Goal: Obtain resource: Obtain resource

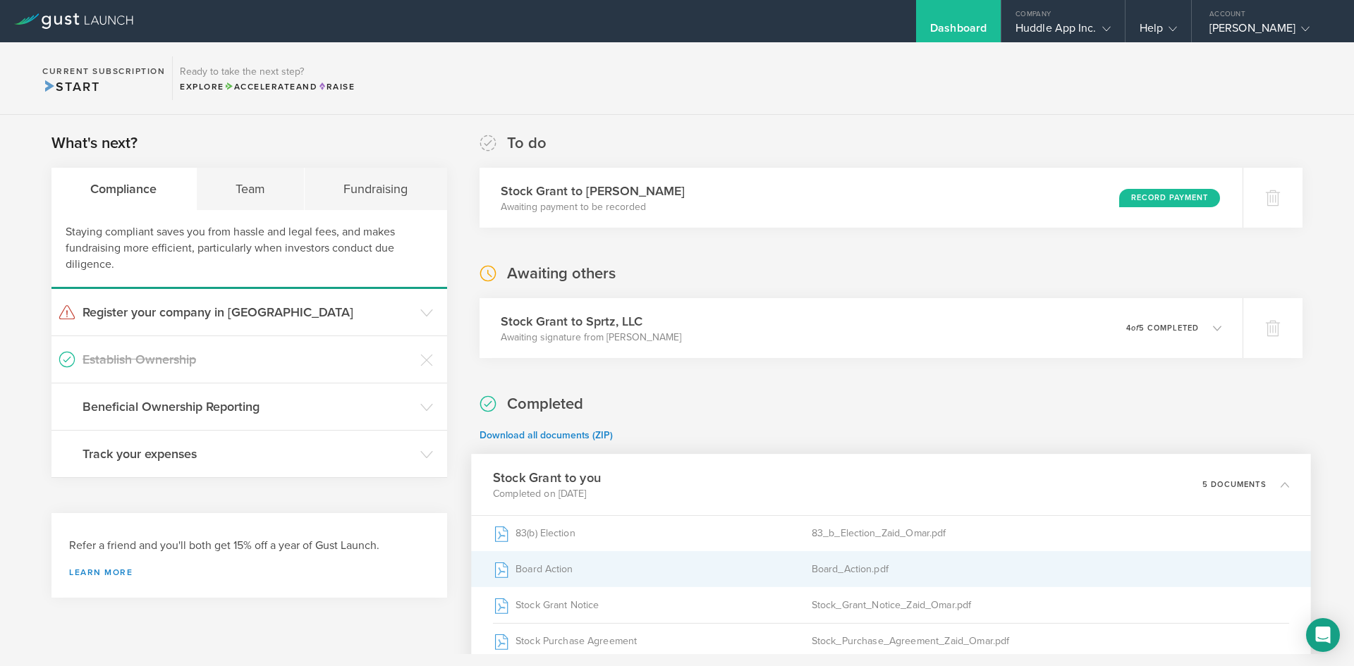
scroll to position [141, 0]
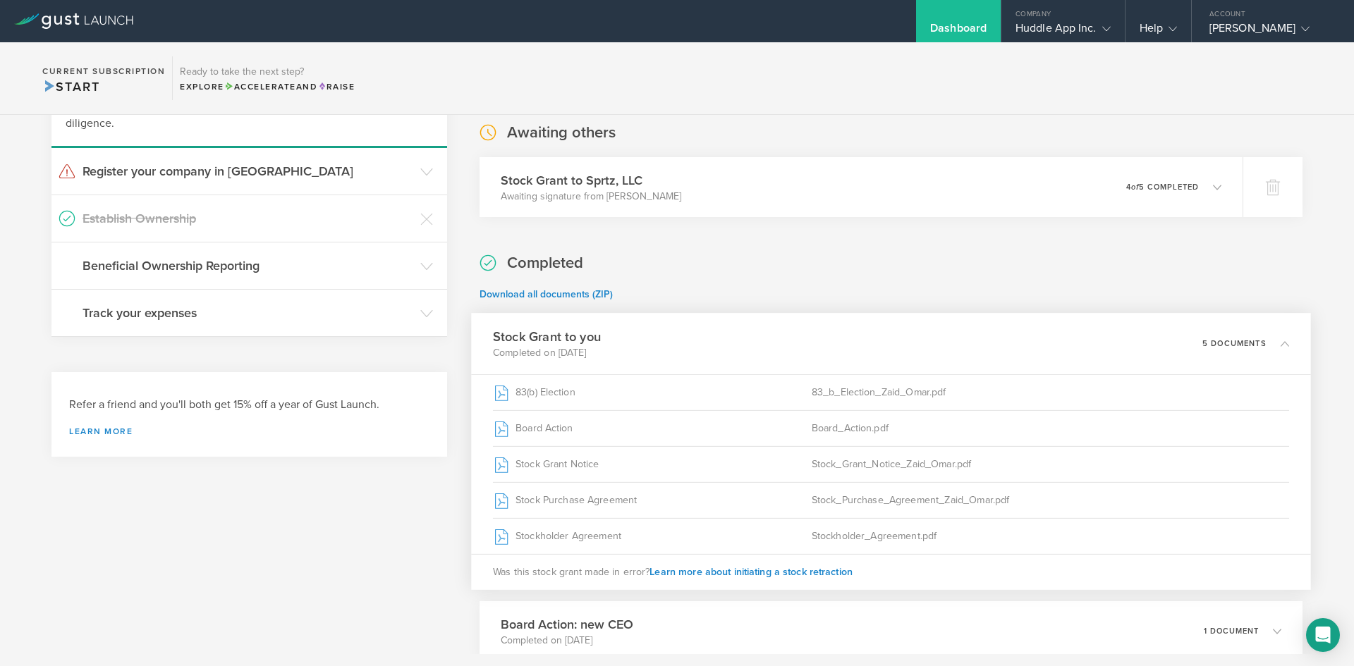
click at [194, 482] on div "What's next? Compliance Team Fundraising Staying compliant saves you from hassl…" at bounding box center [249, 529] width 396 height 1075
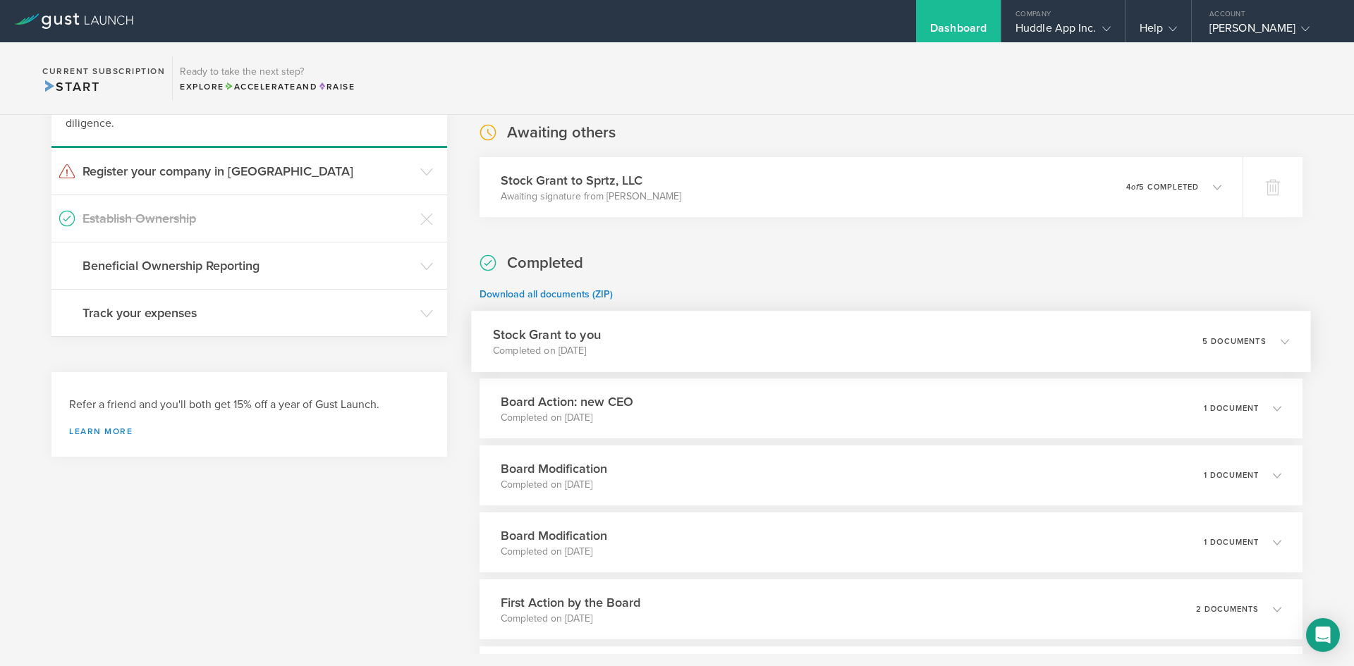
scroll to position [348, 0]
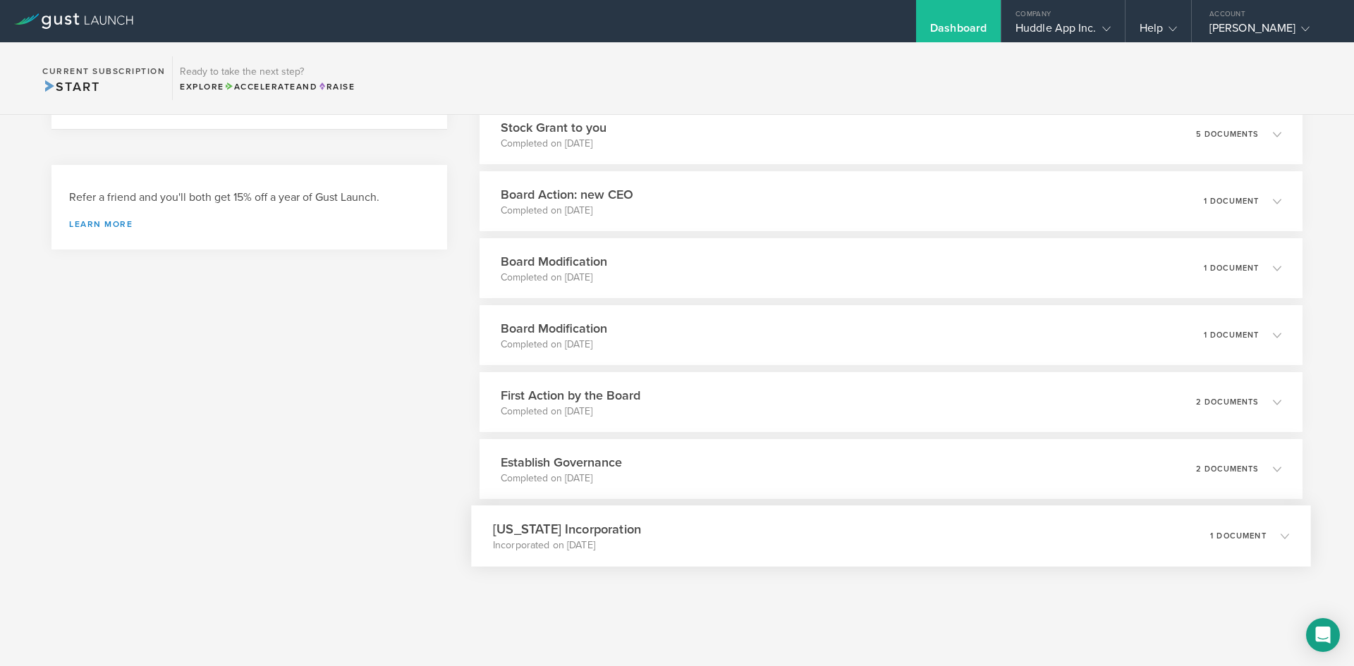
click at [600, 525] on h3 "[US_STATE] Incorporation" at bounding box center [567, 529] width 148 height 19
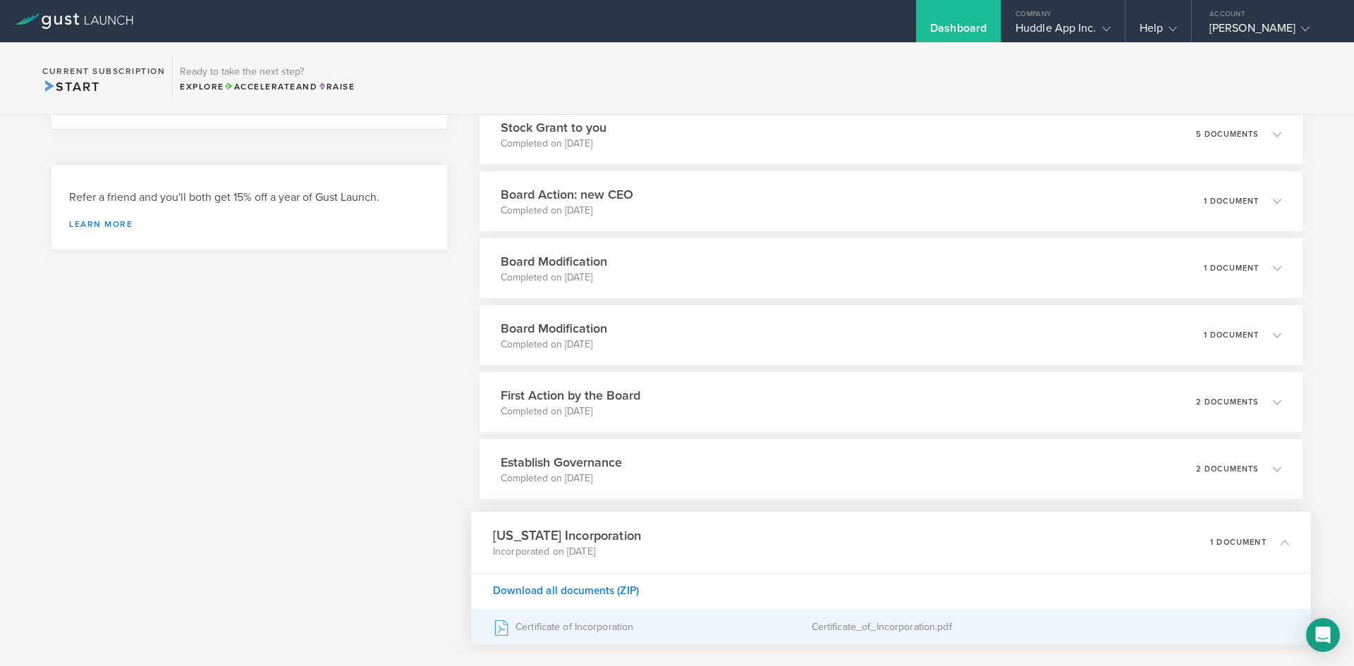
click at [565, 625] on div "Certificate of Incorporation" at bounding box center [652, 627] width 319 height 35
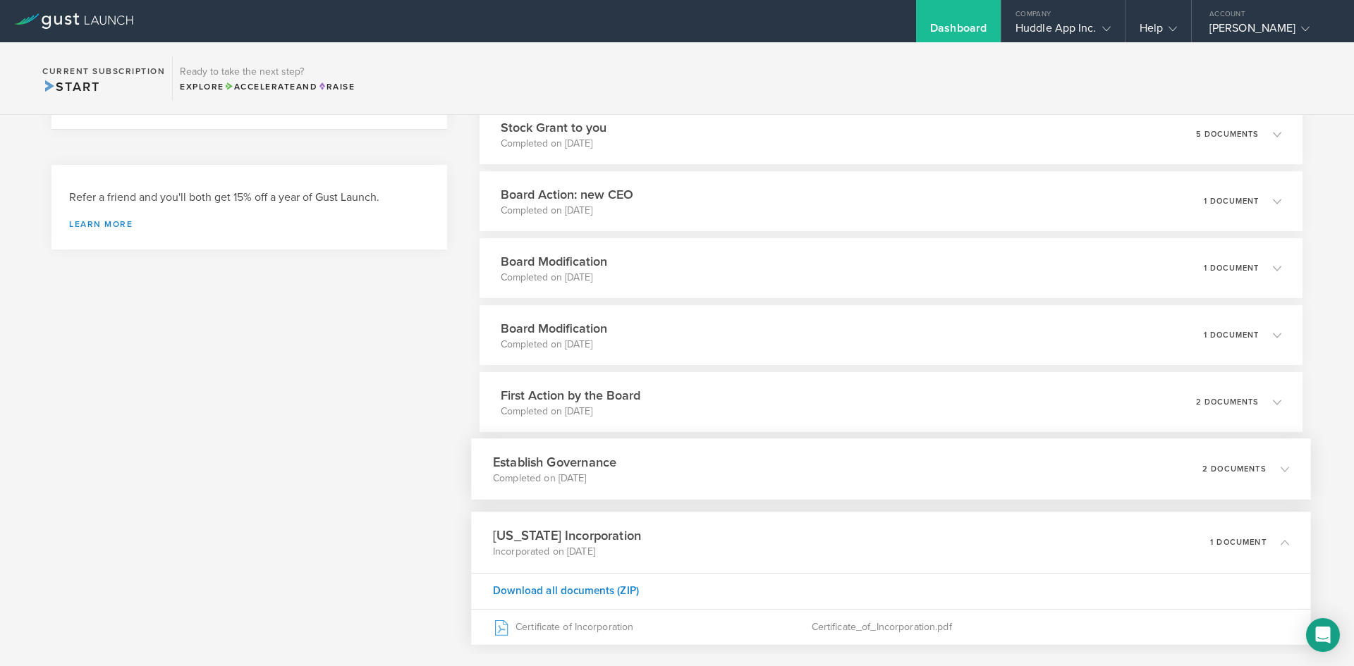
click at [741, 474] on div "Establish Governance Completed on [DATE] 2 documents" at bounding box center [891, 469] width 840 height 61
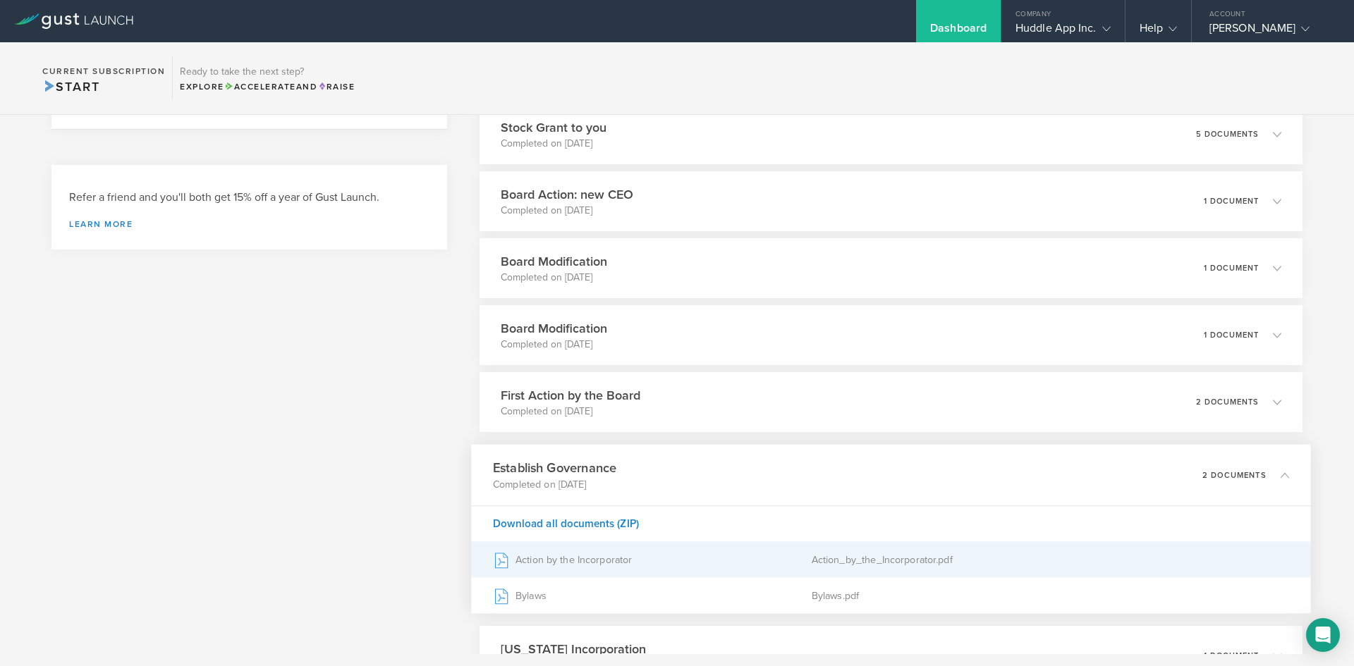
click at [606, 557] on div "Action by the Incorporator" at bounding box center [652, 559] width 319 height 35
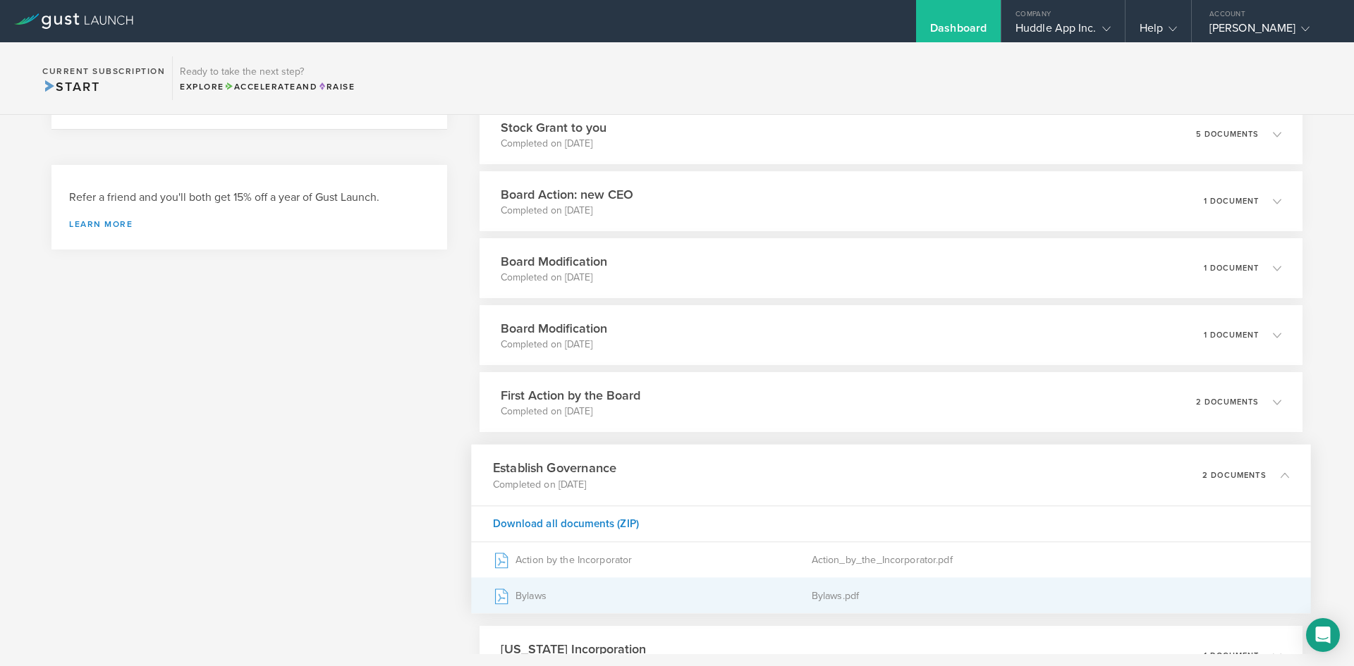
click at [530, 594] on div "Bylaws" at bounding box center [652, 595] width 319 height 35
